Goal: Book appointment/travel/reservation

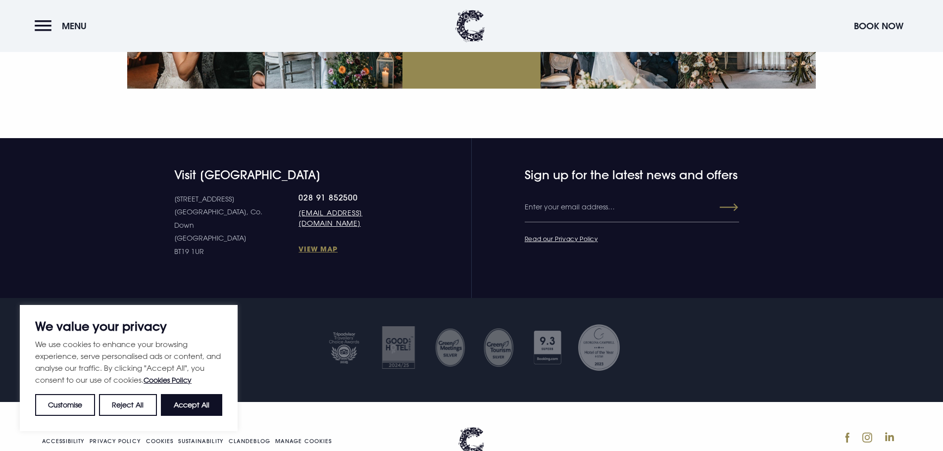
scroll to position [3783, 0]
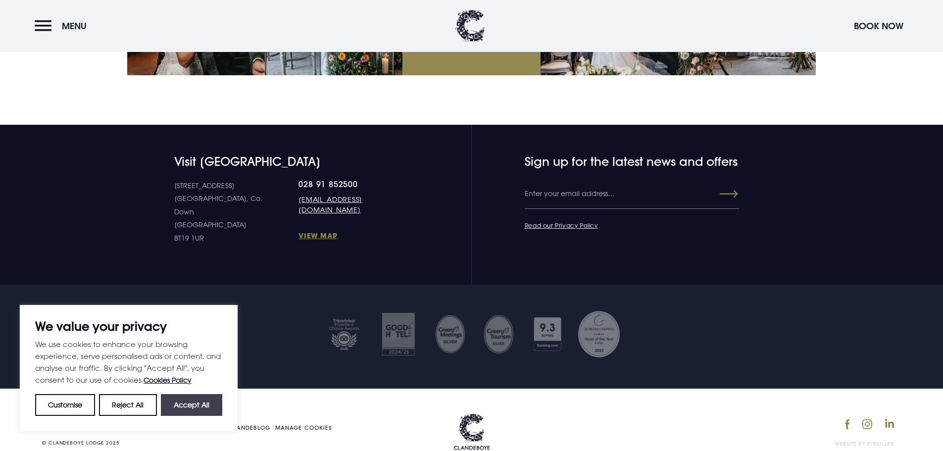
click at [190, 400] on button "Accept All" at bounding box center [191, 405] width 61 height 22
checkbox input "true"
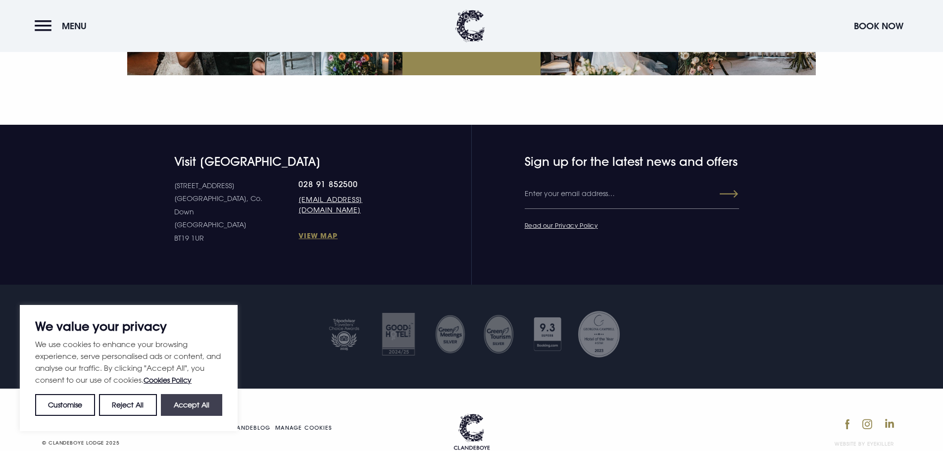
checkbox input "true"
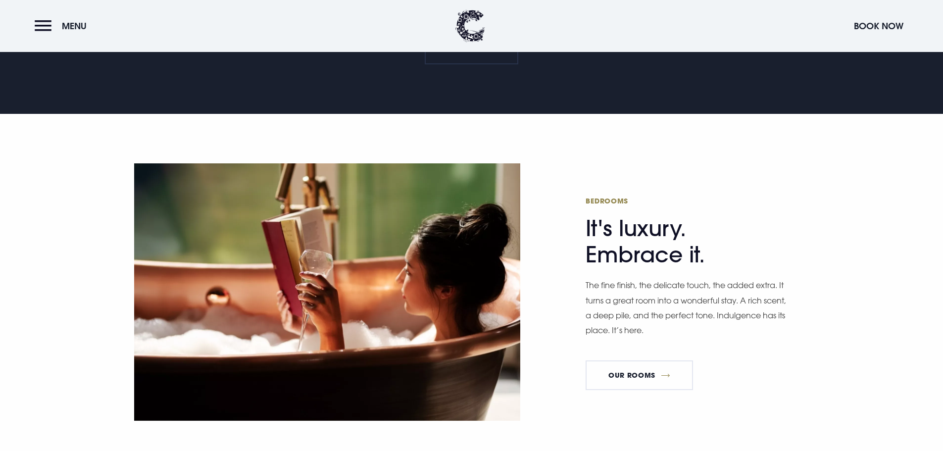
scroll to position [0, 0]
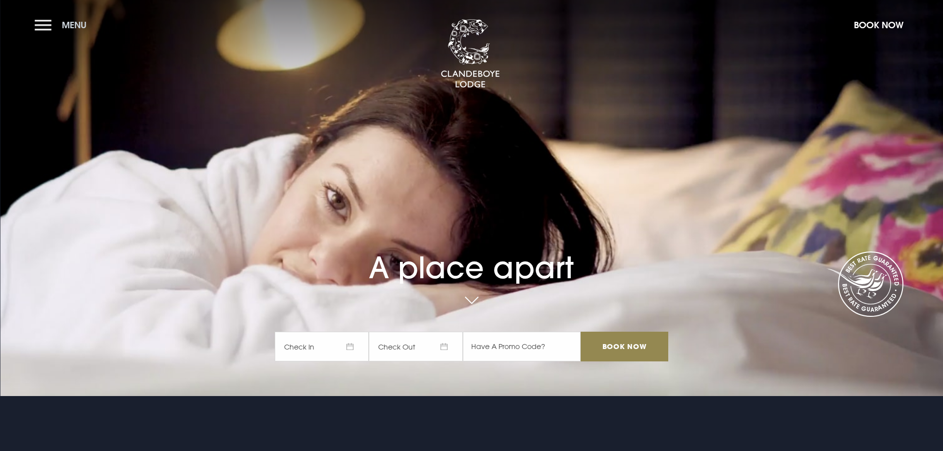
click at [48, 27] on button "Menu" at bounding box center [63, 24] width 57 height 21
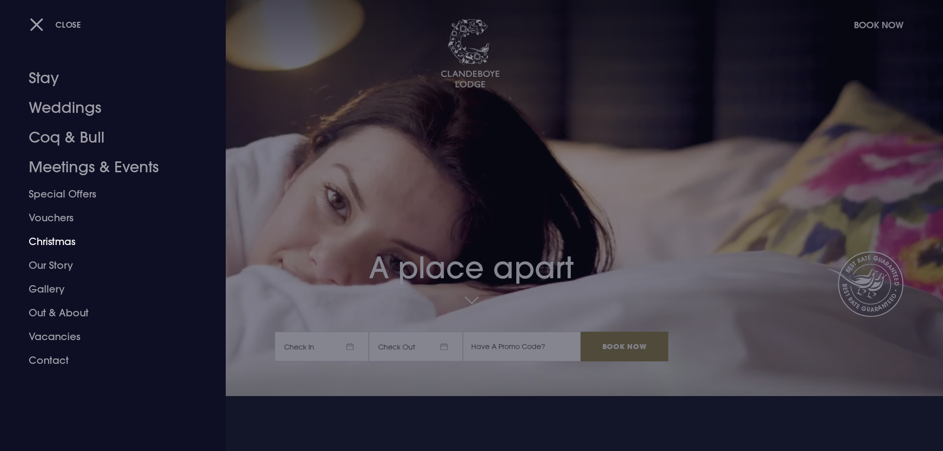
click at [70, 240] on link "Christmas" at bounding box center [107, 242] width 156 height 24
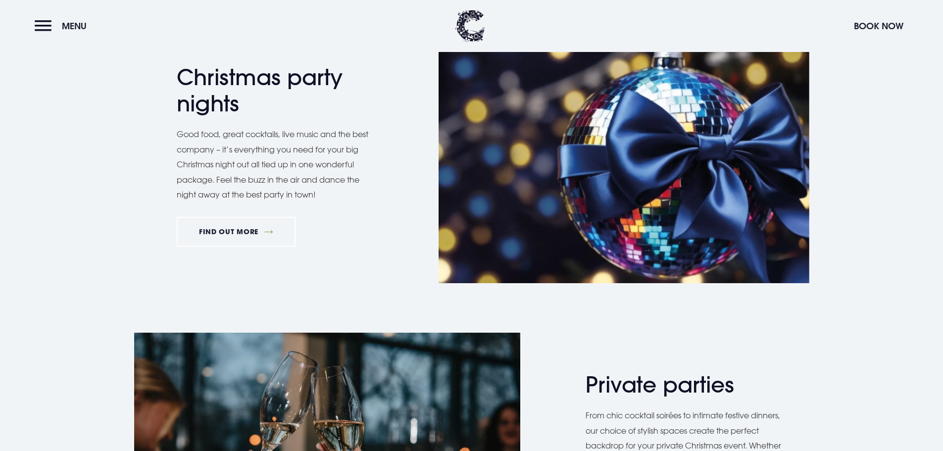
scroll to position [594, 0]
click at [240, 230] on link "FIND OUT MORE" at bounding box center [236, 232] width 119 height 30
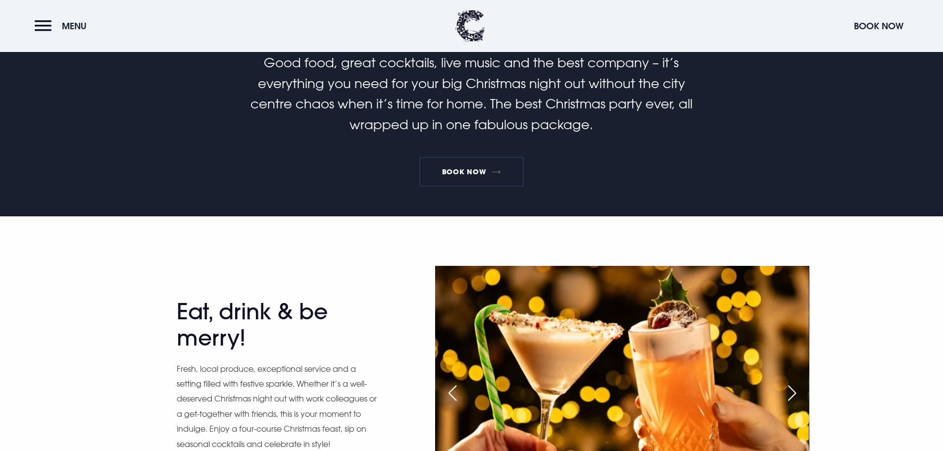
scroll to position [396, 0]
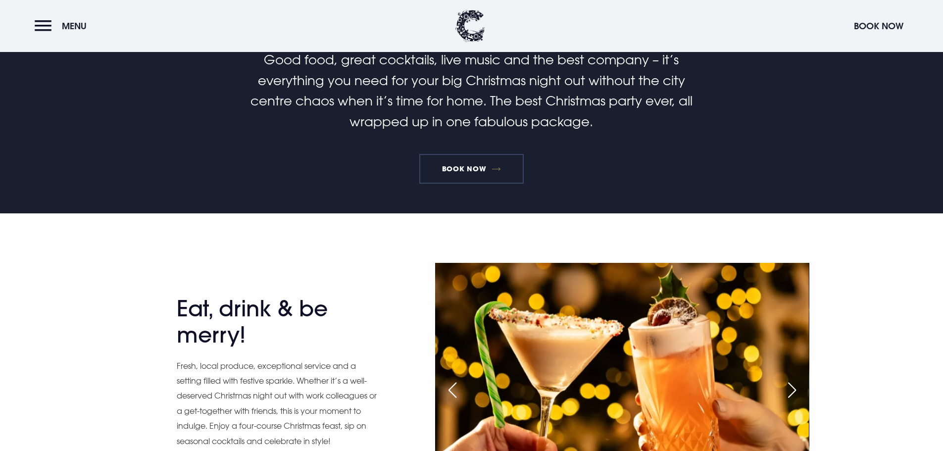
click at [447, 172] on link "Book Now" at bounding box center [471, 169] width 104 height 30
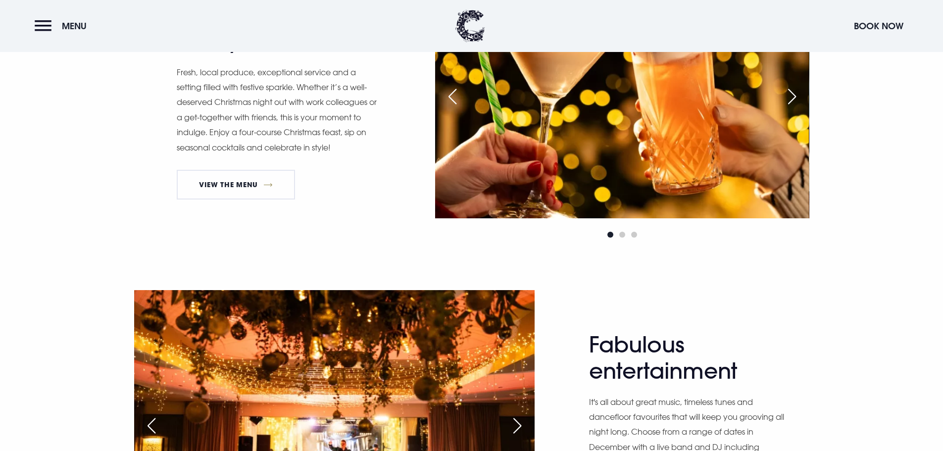
scroll to position [693, 0]
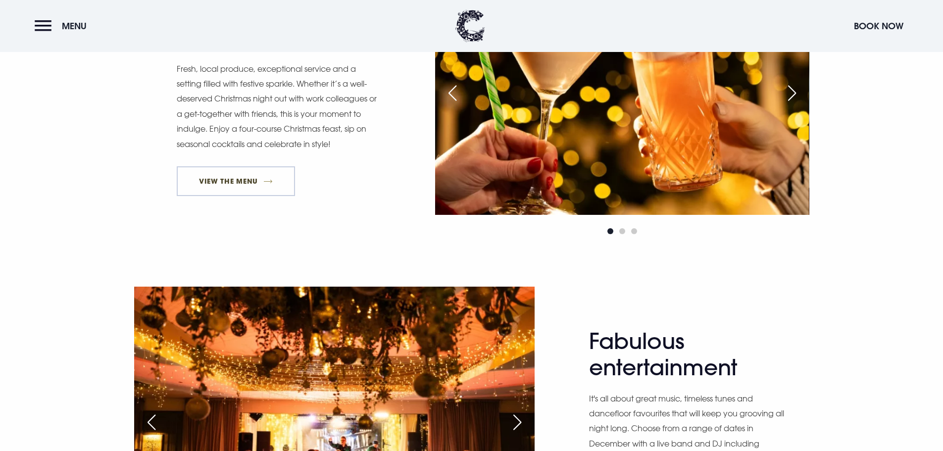
click at [258, 181] on link "View The Menu" at bounding box center [236, 181] width 119 height 30
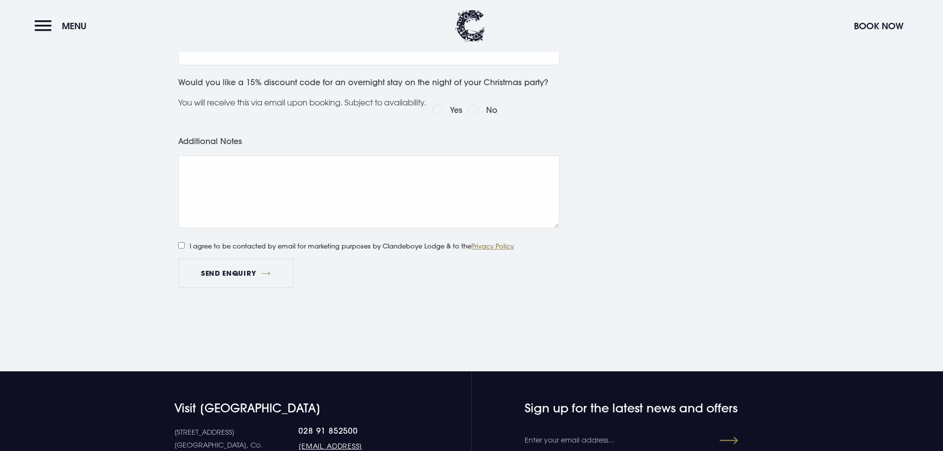
scroll to position [198, 0]
